Goal: Task Accomplishment & Management: Manage account settings

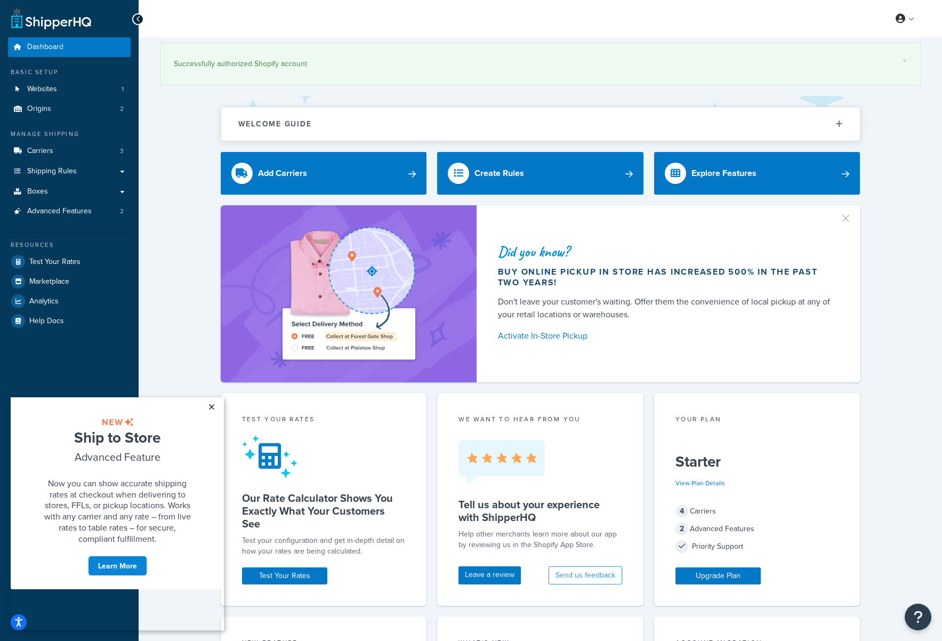
click at [211, 406] on link "×" at bounding box center [211, 406] width 19 height 19
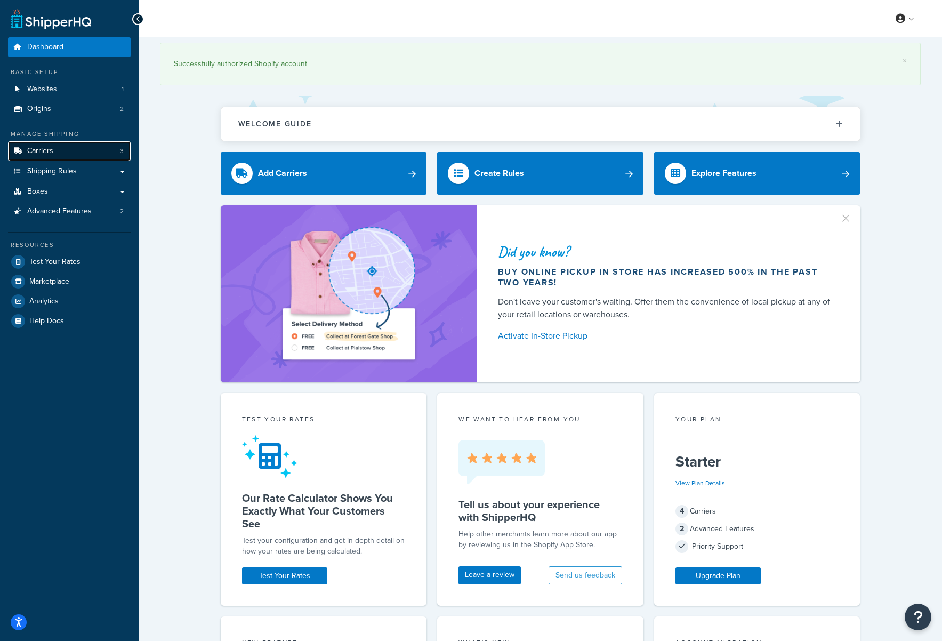
click at [51, 153] on span "Carriers" at bounding box center [40, 151] width 26 height 9
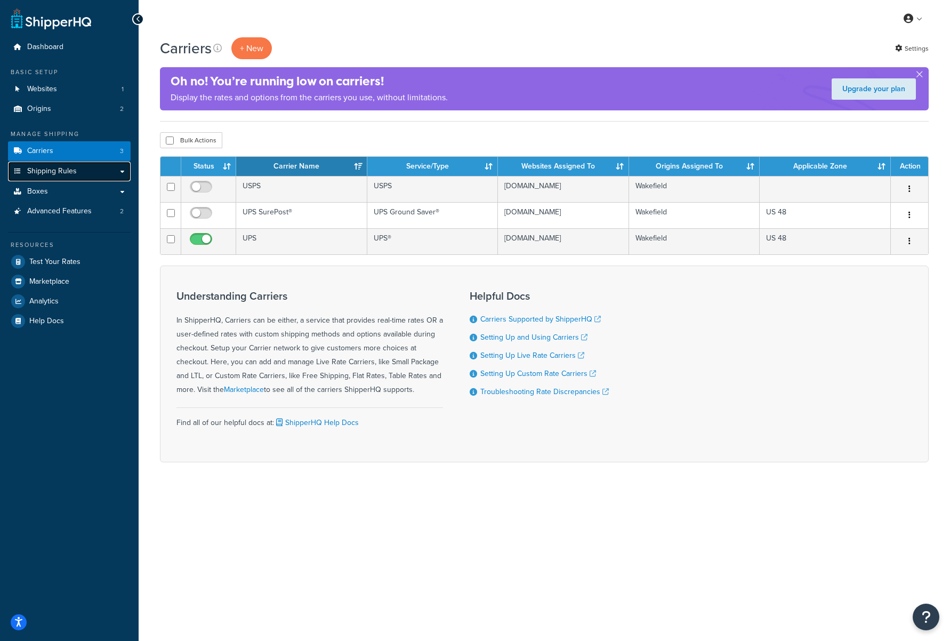
click at [54, 171] on span "Shipping Rules" at bounding box center [52, 171] width 50 height 9
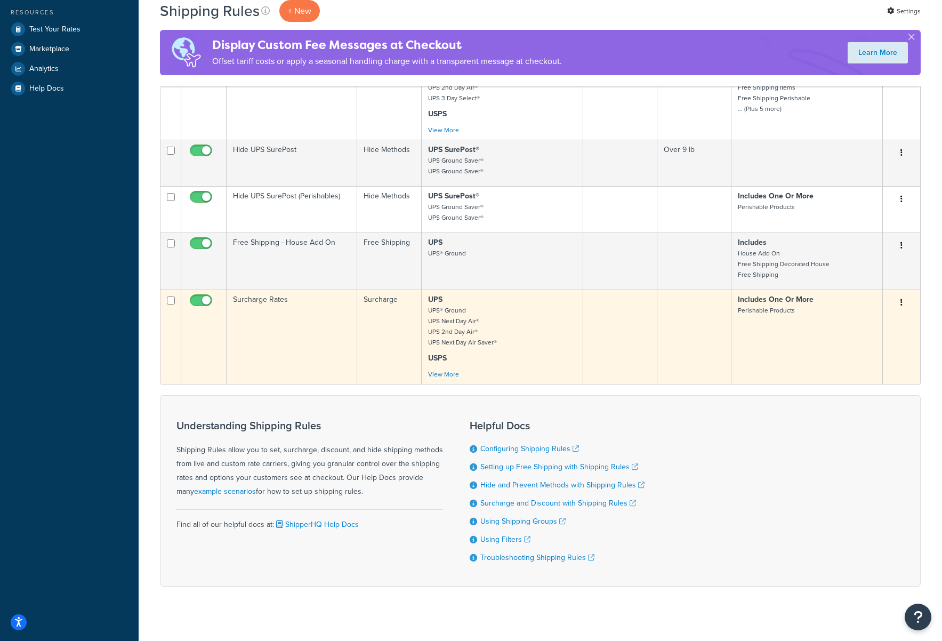
scroll to position [317, 0]
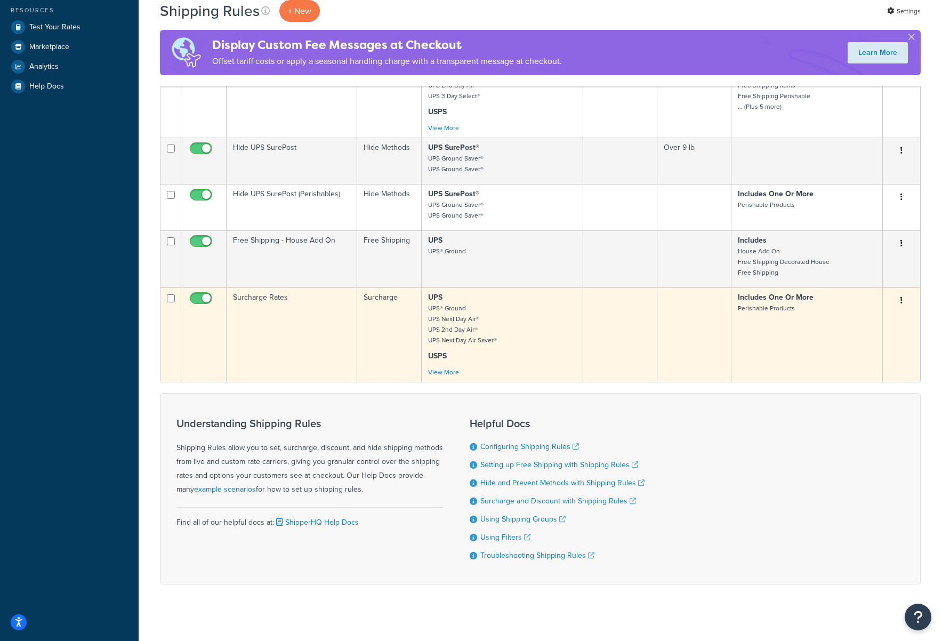
click at [201, 299] on input "checkbox" at bounding box center [202, 300] width 29 height 13
checkbox input "false"
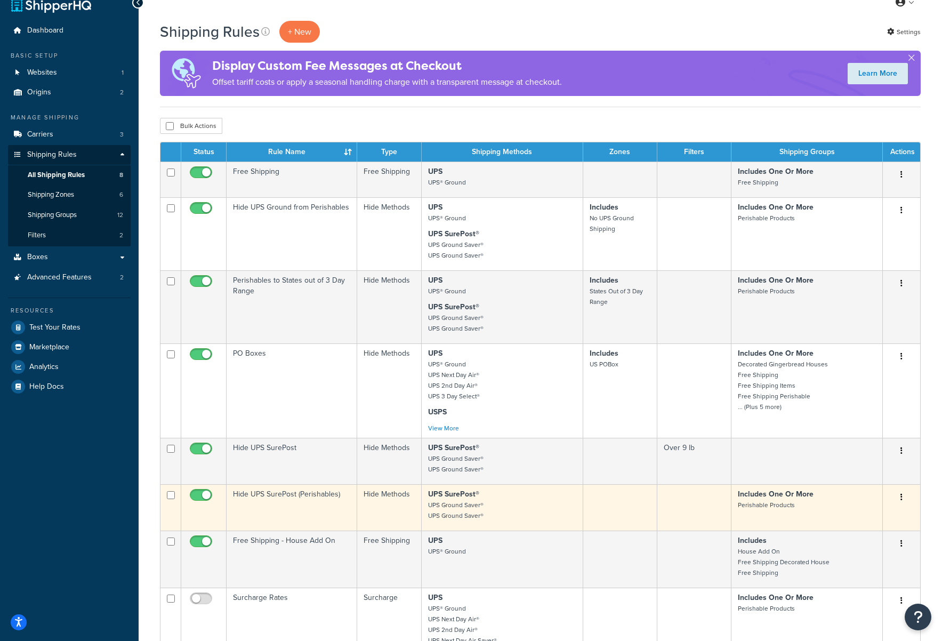
scroll to position [0, 0]
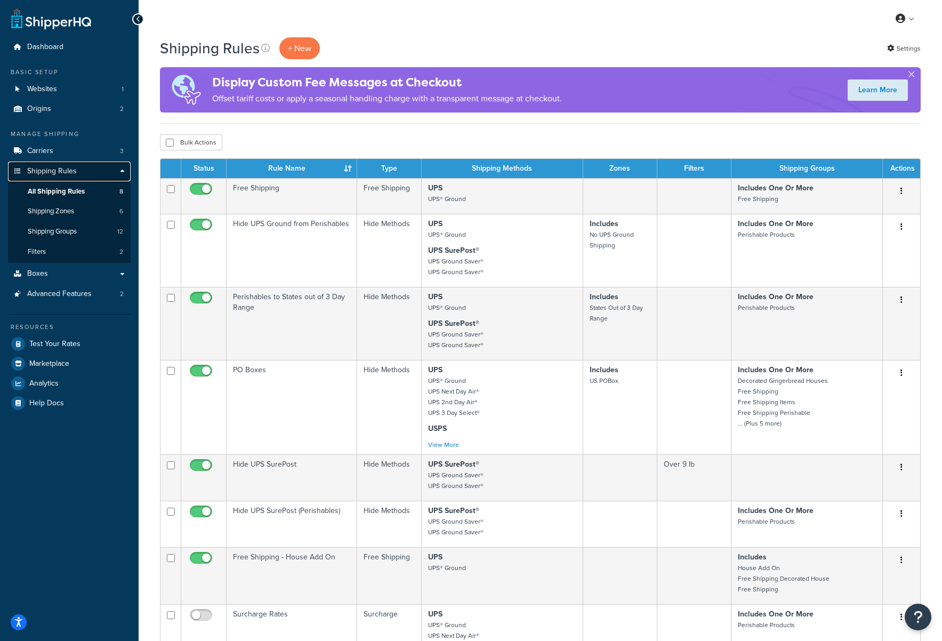
click at [65, 170] on span "Shipping Rules" at bounding box center [52, 171] width 50 height 9
